Goal: Task Accomplishment & Management: Use online tool/utility

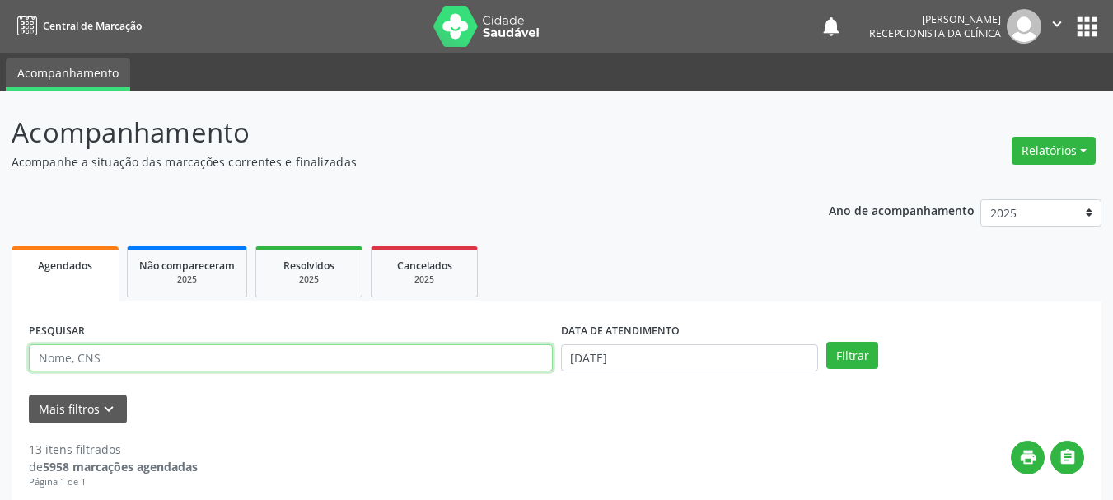
click at [103, 357] on input "text" at bounding box center [291, 358] width 524 height 28
type input "703605083157938"
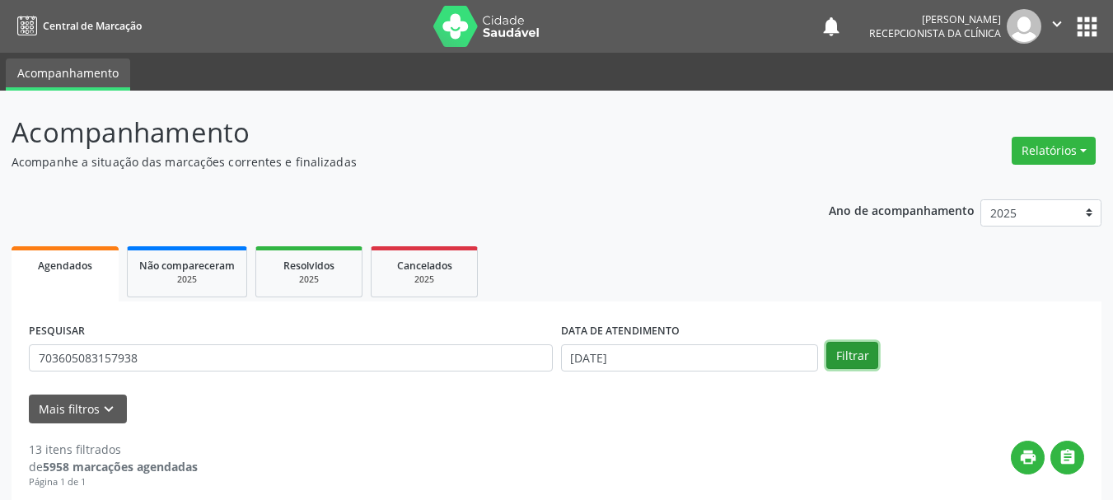
click at [832, 351] on button "Filtrar" at bounding box center [852, 356] width 52 height 28
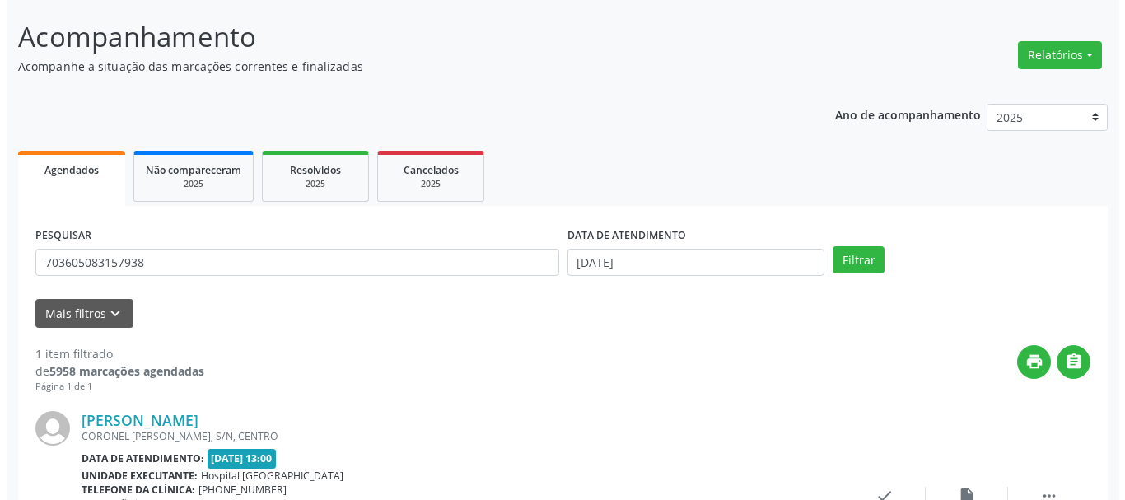
scroll to position [240, 0]
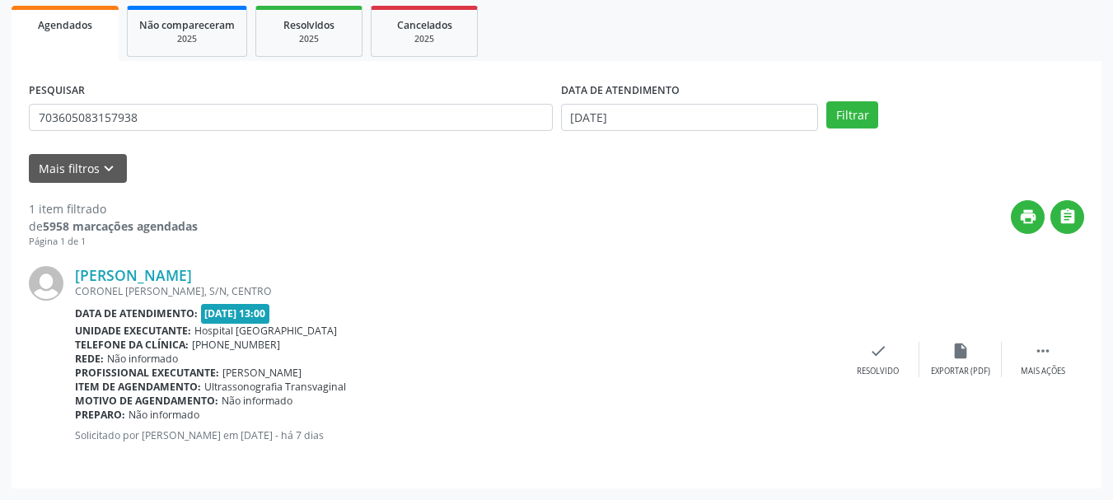
click at [870, 338] on div "[PERSON_NAME] CORONEL [PERSON_NAME], S/N, CENTRO Data de atendimento: [DATE] 13…" at bounding box center [556, 360] width 1055 height 222
click at [870, 364] on div "check Resolvido" at bounding box center [878, 359] width 82 height 35
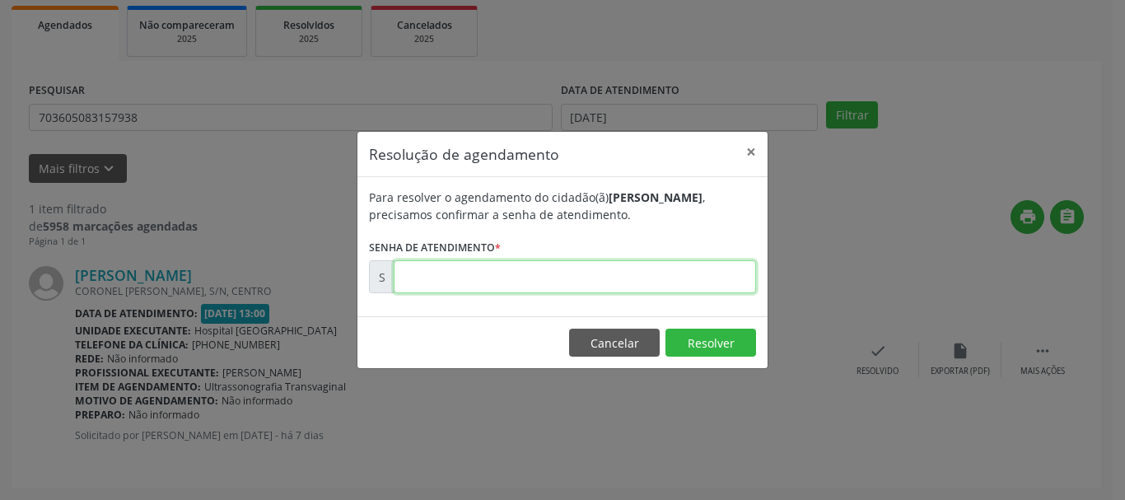
click at [439, 279] on input "text" at bounding box center [575, 276] width 362 height 33
drag, startPoint x: 469, startPoint y: 278, endPoint x: 263, endPoint y: 407, distance: 242.7
click at [337, 310] on div "Resolução de agendamento × Para resolver o agendamento do cidadão(ã) [PERSON_NA…" at bounding box center [562, 250] width 1125 height 500
type input "00175405"
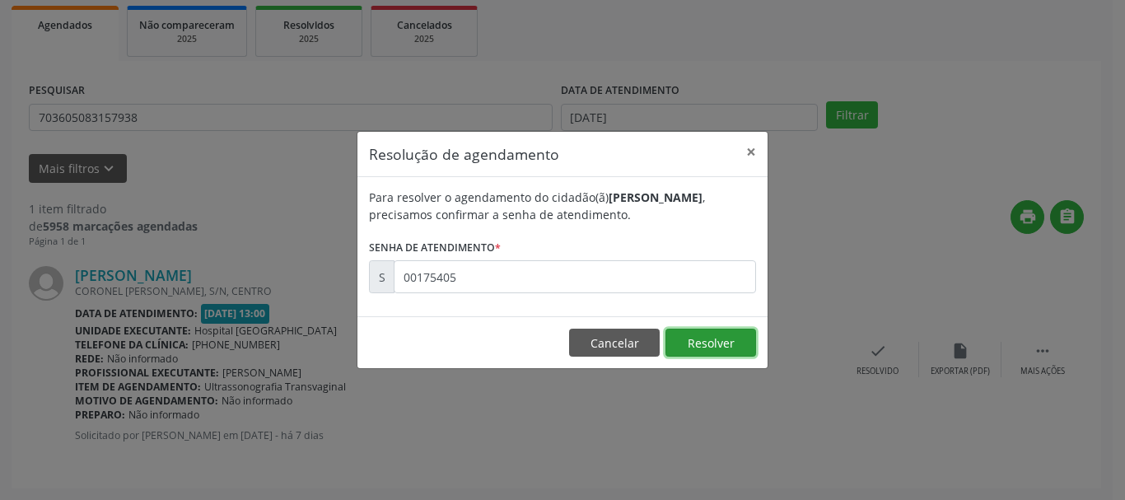
click at [728, 336] on button "Resolver" at bounding box center [710, 343] width 91 height 28
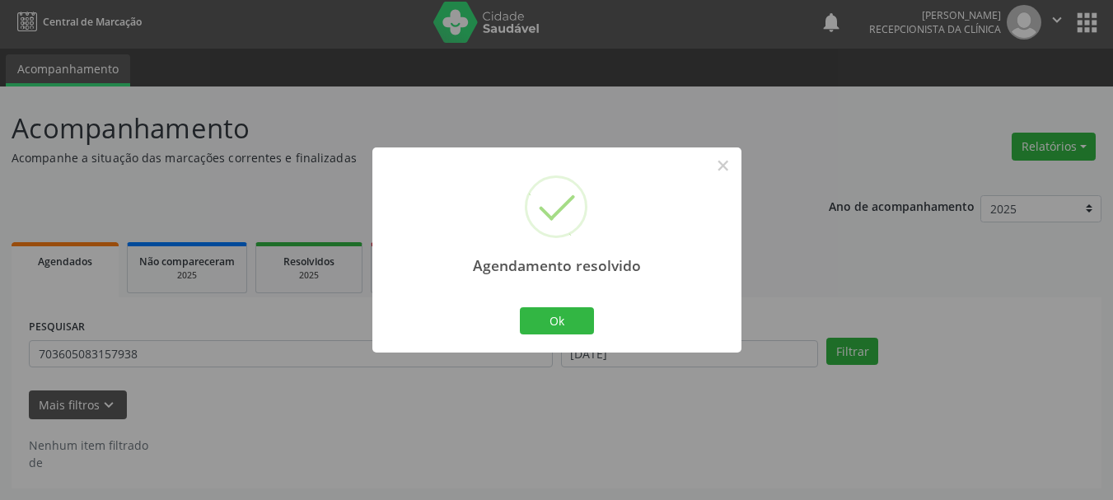
scroll to position [4, 0]
click at [551, 315] on button "Ok" at bounding box center [557, 321] width 74 height 28
